Goal: Find specific page/section: Find specific page/section

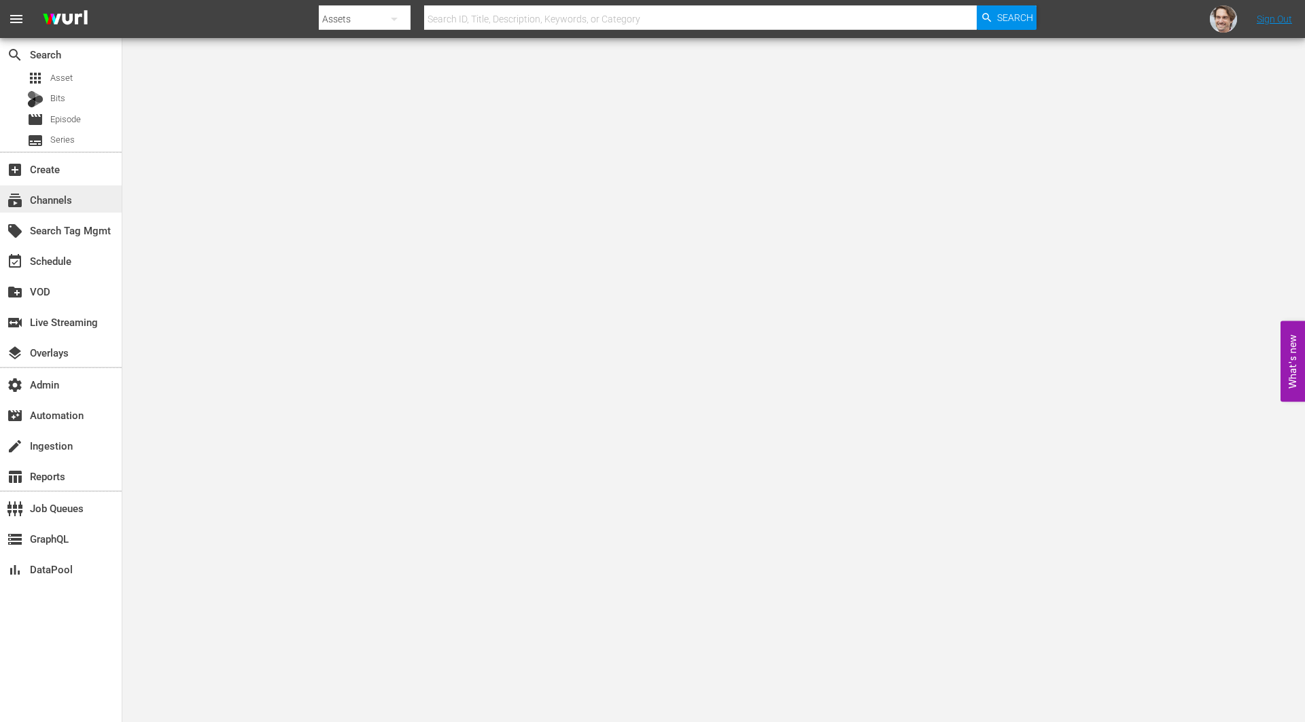
click at [54, 204] on div "subscriptions Channels" at bounding box center [38, 198] width 76 height 12
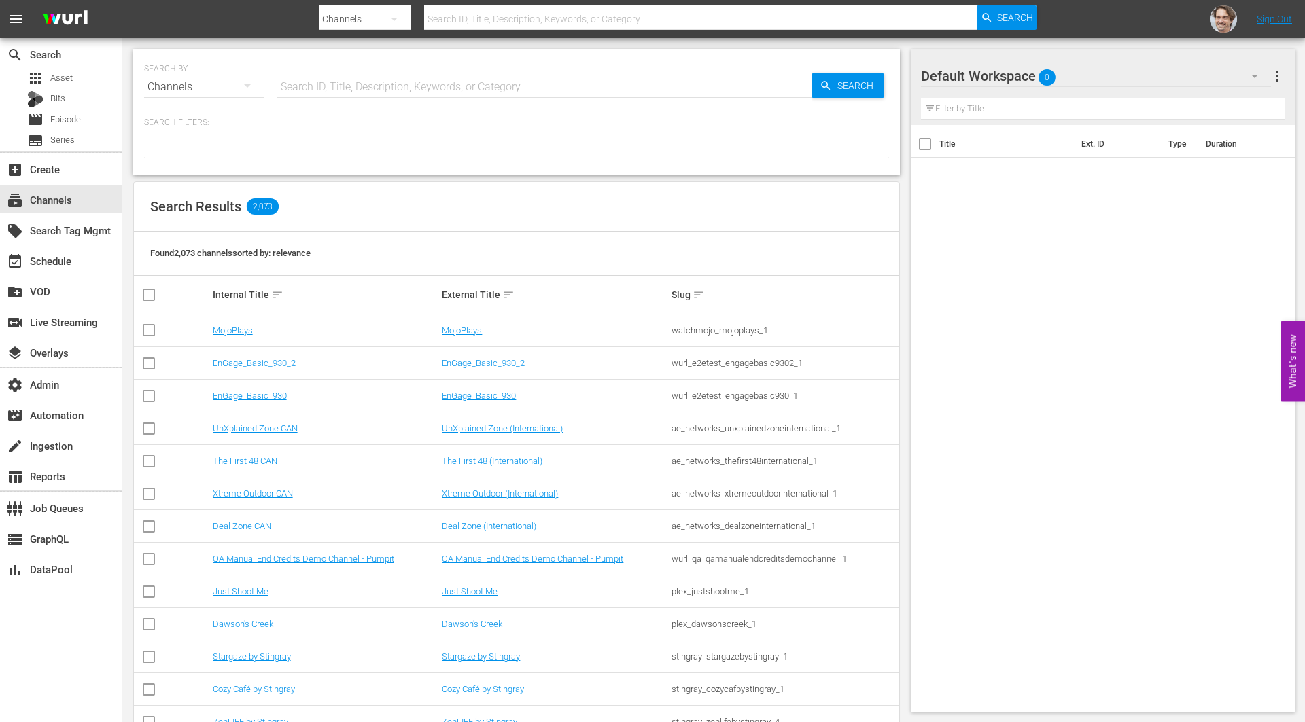
click at [434, 92] on input "text" at bounding box center [544, 87] width 534 height 33
type input "lone"
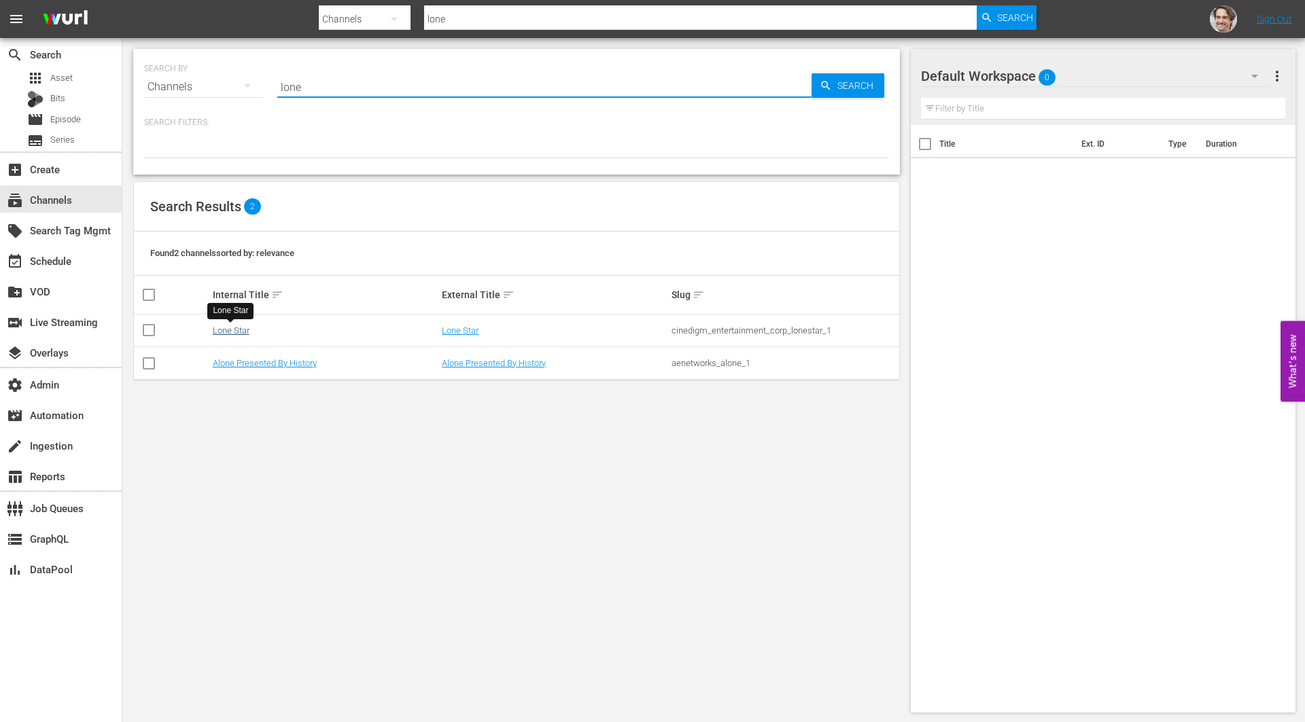
type input "lone"
click at [234, 332] on link "Lone Star" at bounding box center [231, 331] width 37 height 10
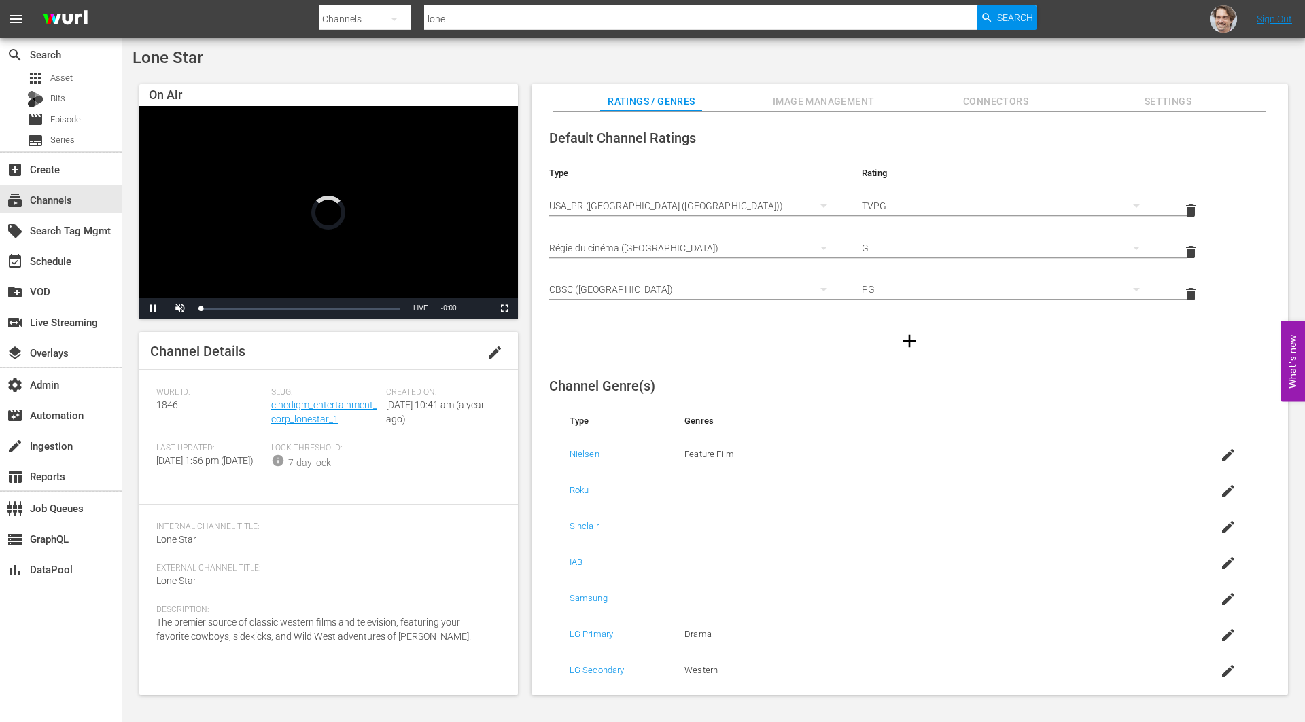
click at [1159, 101] on span "Settings" at bounding box center [1168, 101] width 102 height 17
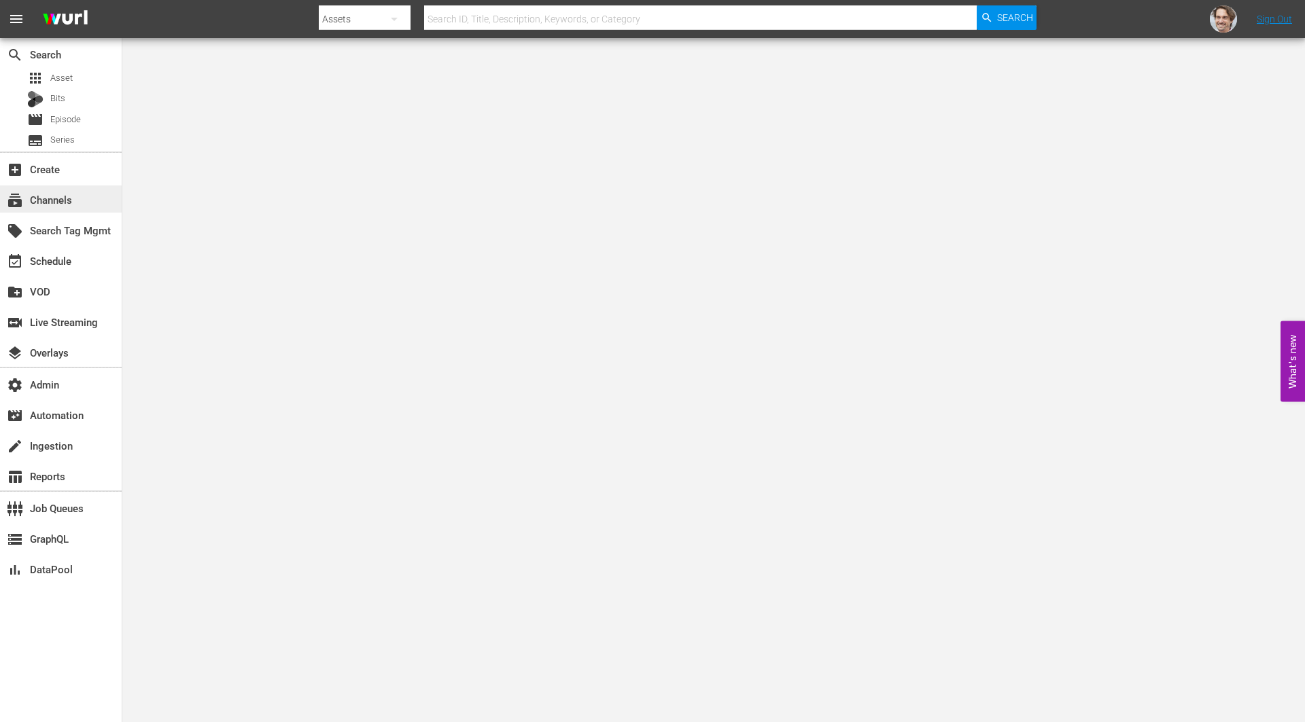
click at [60, 194] on div "subscriptions Channels" at bounding box center [38, 198] width 76 height 12
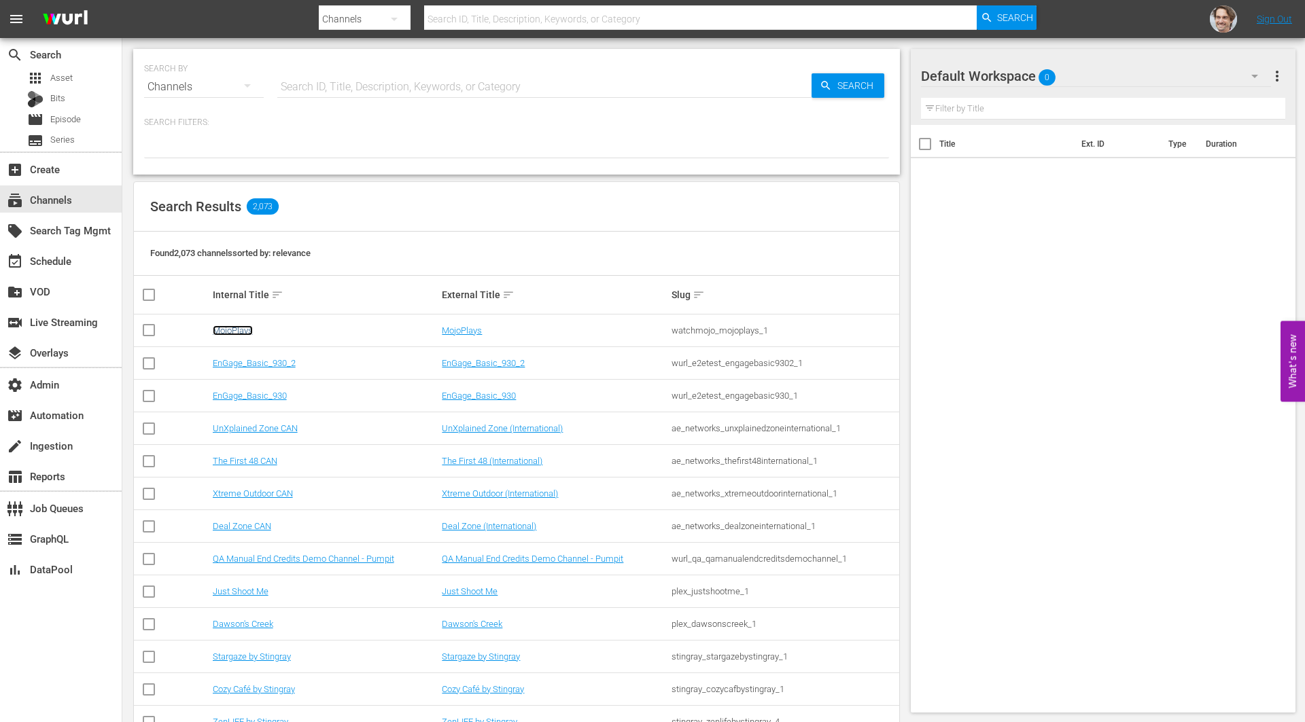
click at [239, 330] on link "MojoPlays" at bounding box center [233, 331] width 40 height 10
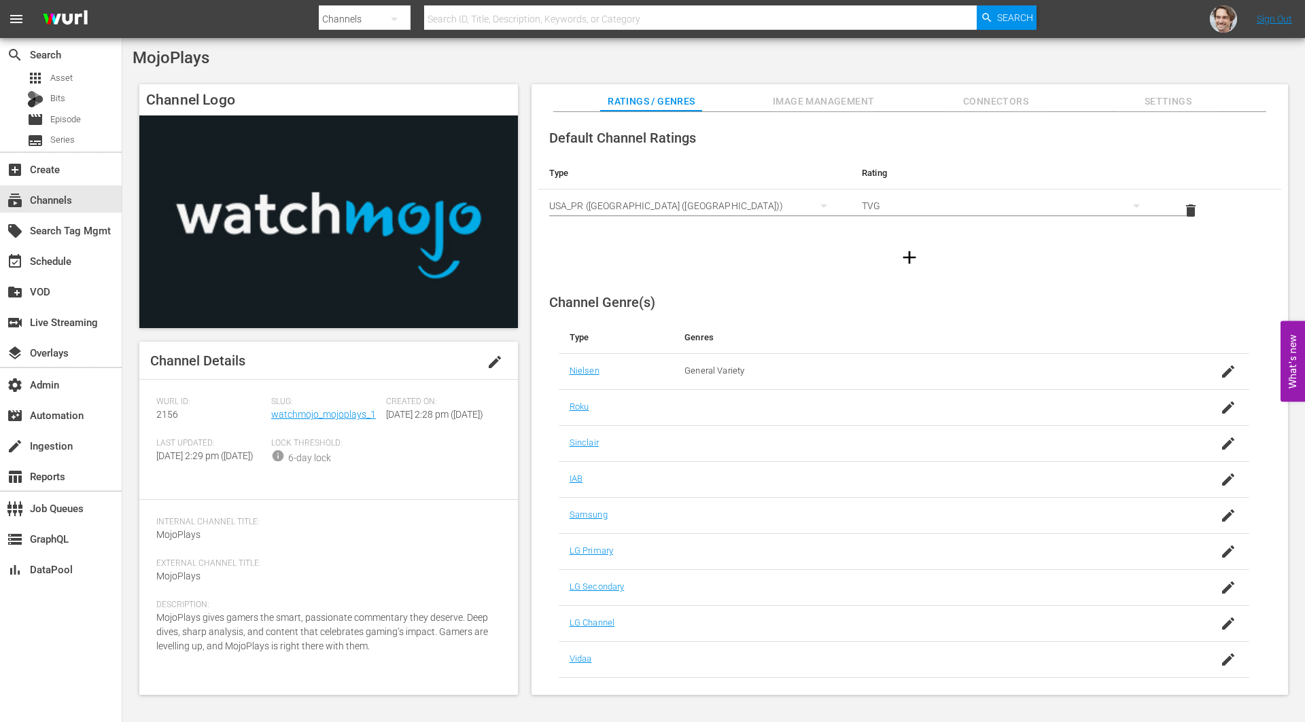
click at [1179, 102] on span "Settings" at bounding box center [1168, 101] width 102 height 17
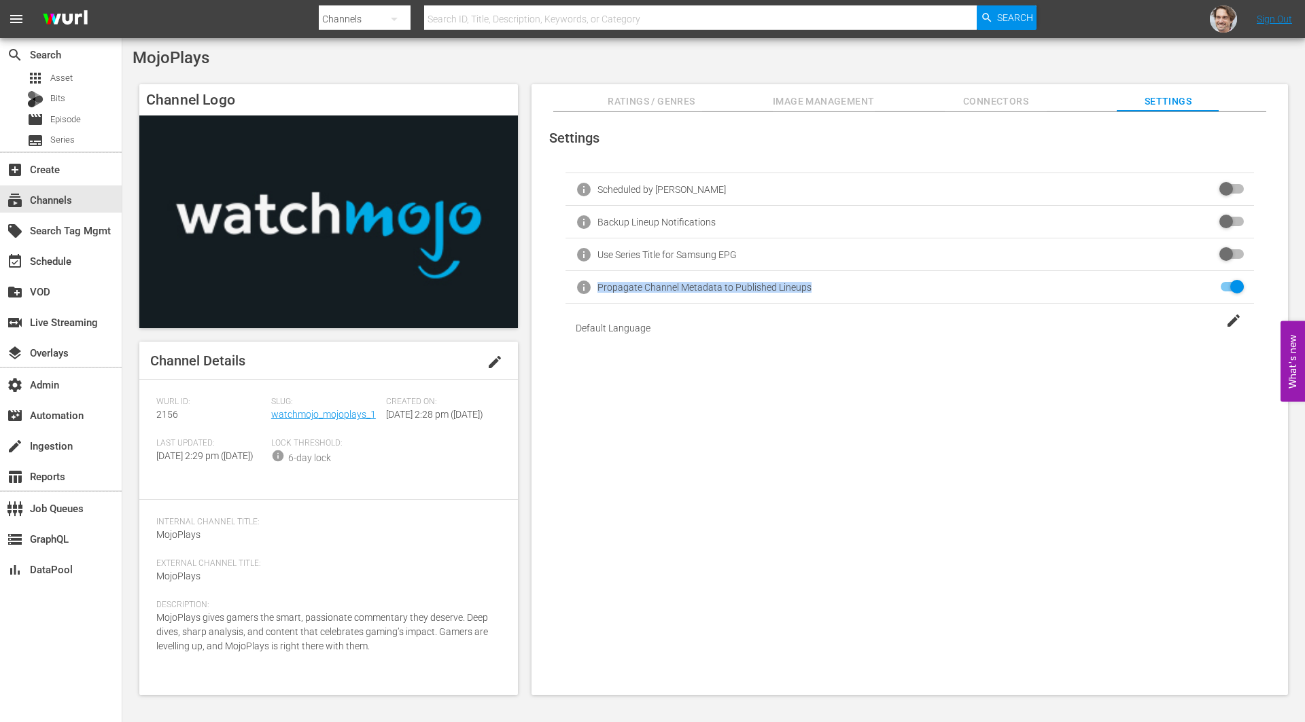
drag, startPoint x: 597, startPoint y: 288, endPoint x: 811, endPoint y: 292, distance: 214.1
click at [811, 292] on div "info Propagate Channel Metadata to Published Lineups" at bounding box center [909, 287] width 688 height 33
